Goal: Navigation & Orientation: Find specific page/section

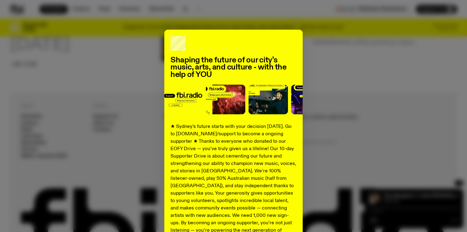
scroll to position [408, 0]
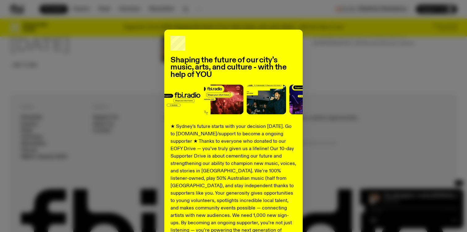
click at [353, 121] on div "Shaping the future of our city’s music, arts, and culture - with the help of YO…" at bounding box center [233, 157] width 447 height 254
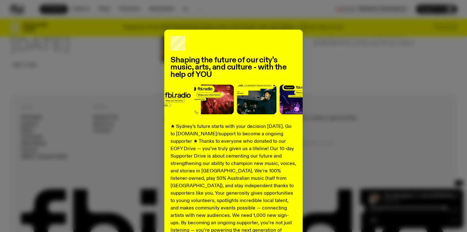
click at [145, 14] on div "Shaping the future of our city’s music, arts, and culture - with the help of YO…" at bounding box center [233, 116] width 467 height 232
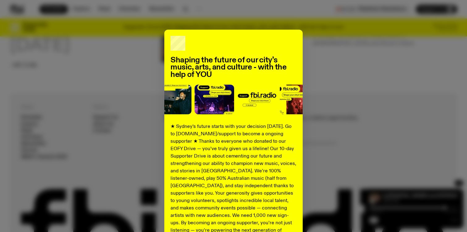
click at [346, 61] on div "Shaping the future of our city’s music, arts, and culture - with the help of YO…" at bounding box center [233, 157] width 447 height 254
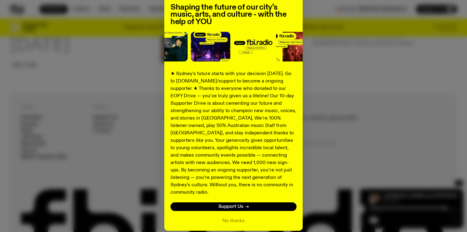
scroll to position [73, 0]
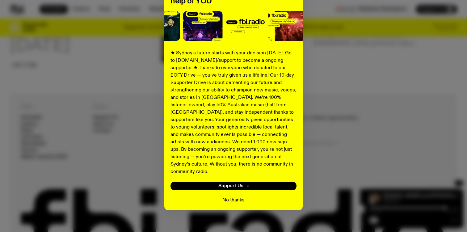
click at [242, 196] on button "No thanks" at bounding box center [233, 199] width 22 height 7
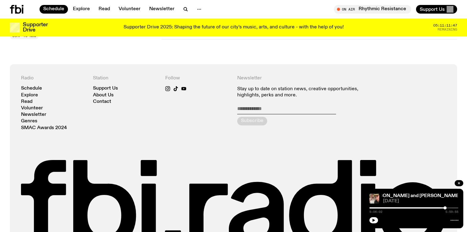
scroll to position [433, 0]
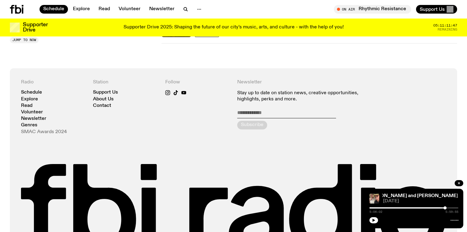
click at [52, 131] on link "SMAC Awards 2024" at bounding box center [44, 132] width 46 height 5
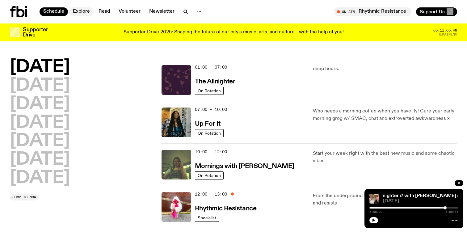
click at [82, 12] on link "Explore" at bounding box center [81, 11] width 24 height 9
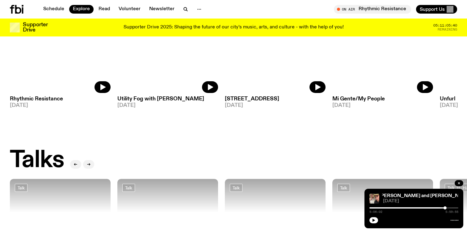
scroll to position [571, 0]
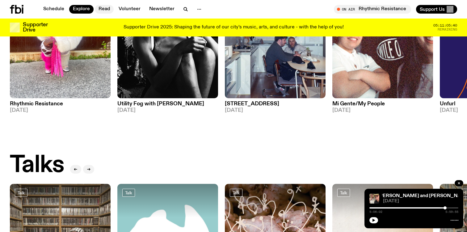
click at [101, 10] on link "Read" at bounding box center [104, 9] width 19 height 9
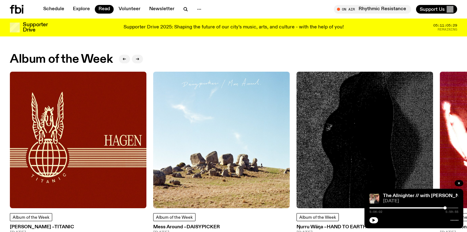
scroll to position [252, 0]
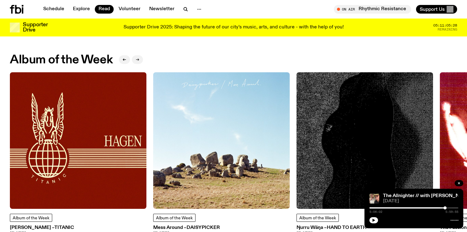
click at [138, 61] on button "button" at bounding box center [137, 59] width 11 height 9
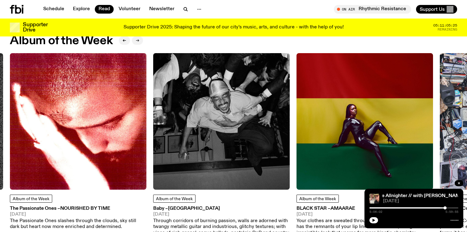
scroll to position [272, 0]
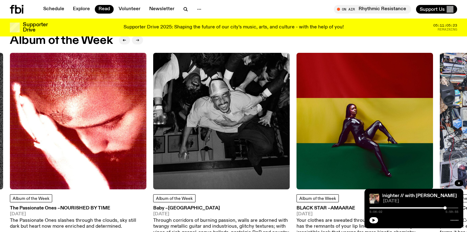
click at [138, 40] on icon "button" at bounding box center [137, 40] width 4 height 4
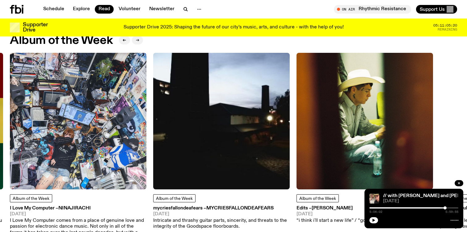
click at [138, 40] on icon "button" at bounding box center [137, 40] width 4 height 4
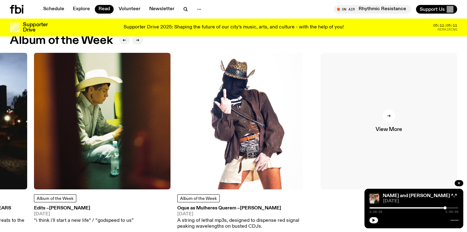
click at [379, 114] on link "View More" at bounding box center [388, 121] width 136 height 136
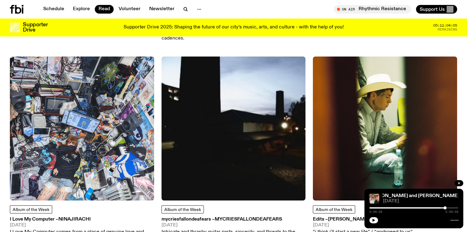
scroll to position [444, 0]
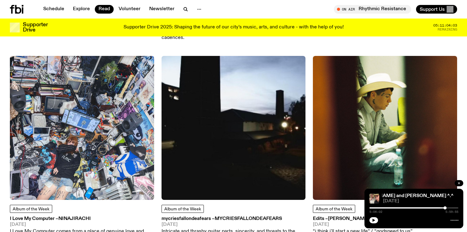
click at [459, 183] on icon "button" at bounding box center [459, 183] width 2 height 2
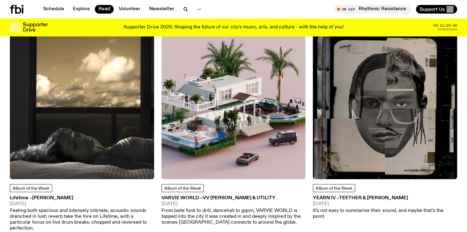
scroll to position [1291, 0]
